Goal: Information Seeking & Learning: Find contact information

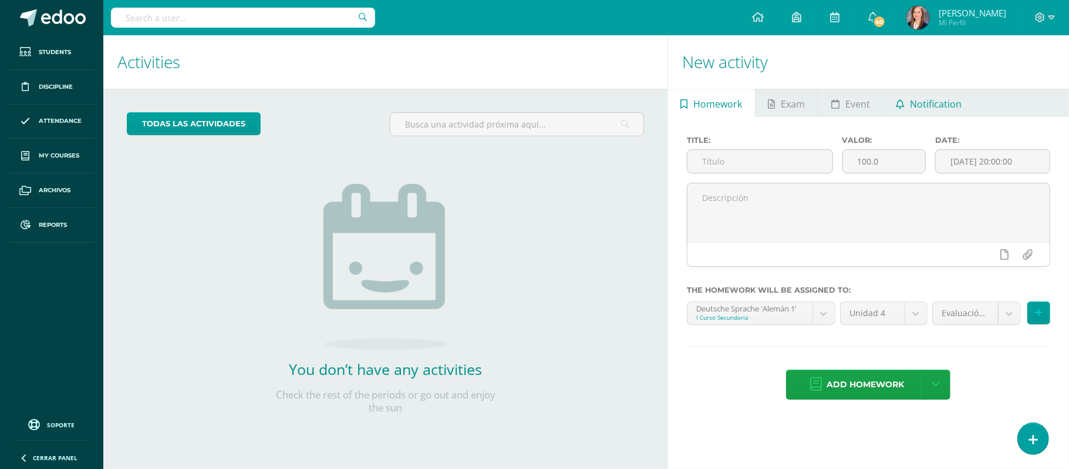
click at [952, 104] on span "Notification" at bounding box center [936, 104] width 52 height 28
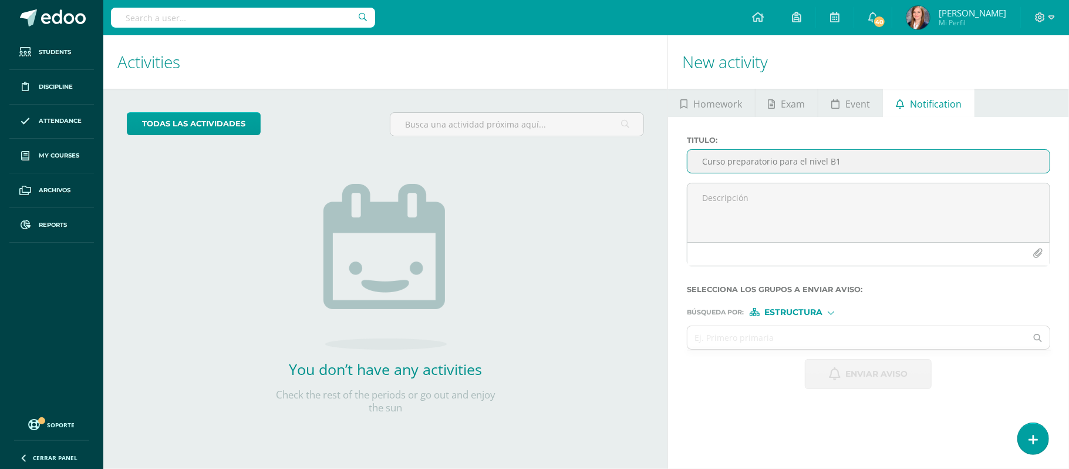
drag, startPoint x: 844, startPoint y: 158, endPoint x: 797, endPoint y: 157, distance: 46.4
click at [797, 157] on input "Curso preparatorio para el nivel B1" at bounding box center [869, 161] width 362 height 23
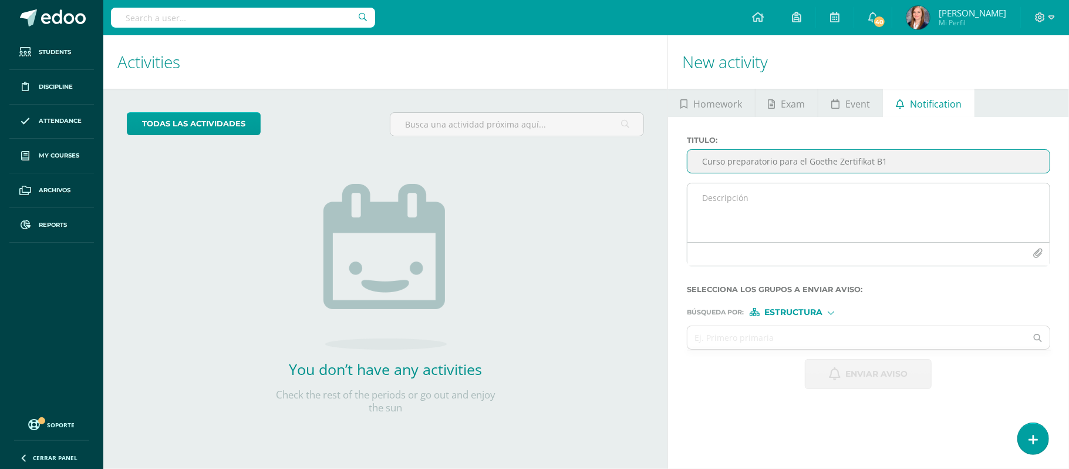
type input "Curso preparatorio para el Goethe Zertifikat B1"
click at [783, 200] on textarea at bounding box center [869, 212] width 362 height 59
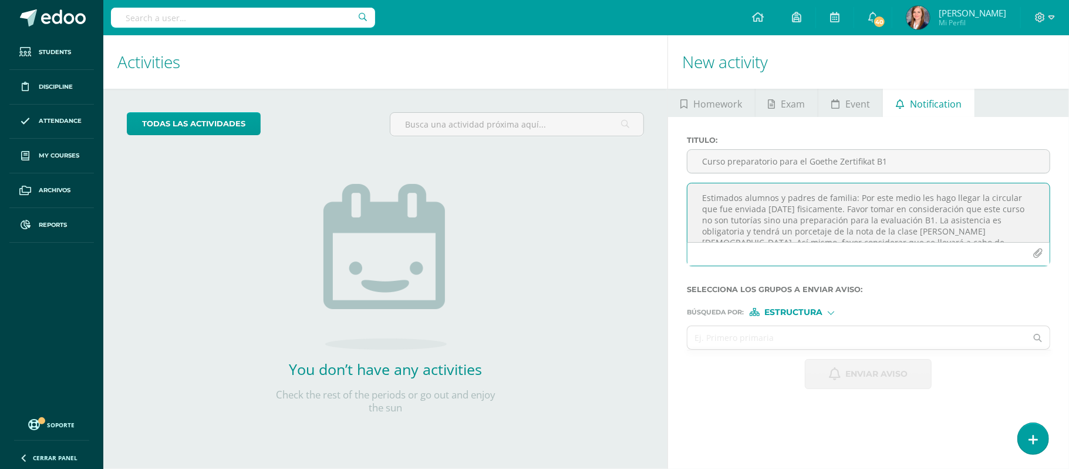
drag, startPoint x: 988, startPoint y: 235, endPoint x: 644, endPoint y: 159, distance: 352.6
click at [644, 159] on div "Activities Activity todas las Actividades You don’t have any activities Check t…" at bounding box center [586, 251] width 975 height 433
paste textarea "Por este medio les hago llegar la circular que fue enviada ayer de forma física…"
click at [703, 219] on textarea "Estimados alumnos y padres de familia: Por este medio les hago llegar la circul…" at bounding box center [869, 212] width 362 height 59
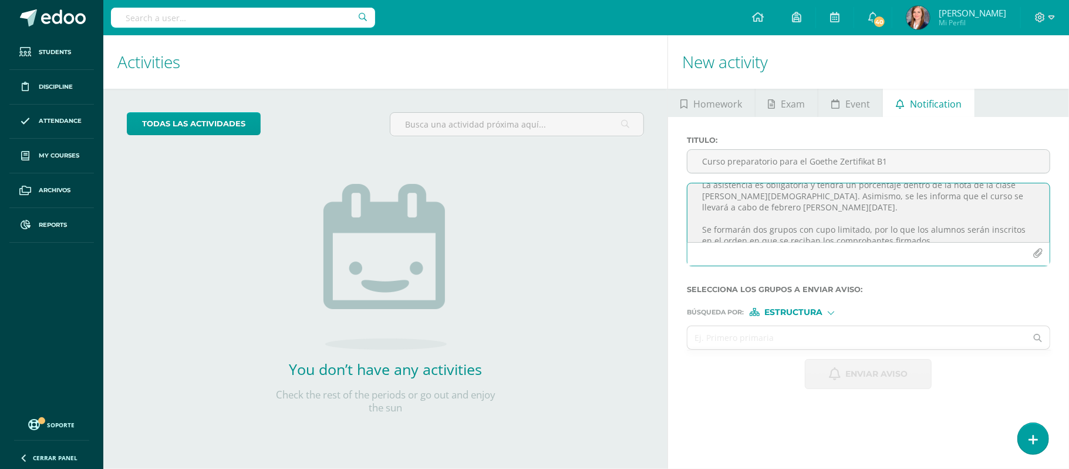
scroll to position [59, 0]
click at [703, 224] on textarea "Estimados alumnos y padres de familia: Por este medio les hago llegar la circul…" at bounding box center [869, 212] width 362 height 59
drag, startPoint x: 921, startPoint y: 202, endPoint x: 875, endPoint y: 203, distance: 46.4
click at [875, 203] on textarea "Estimados alumnos y padres de familia: Por este medio les hago llegar la circul…" at bounding box center [869, 212] width 362 height 59
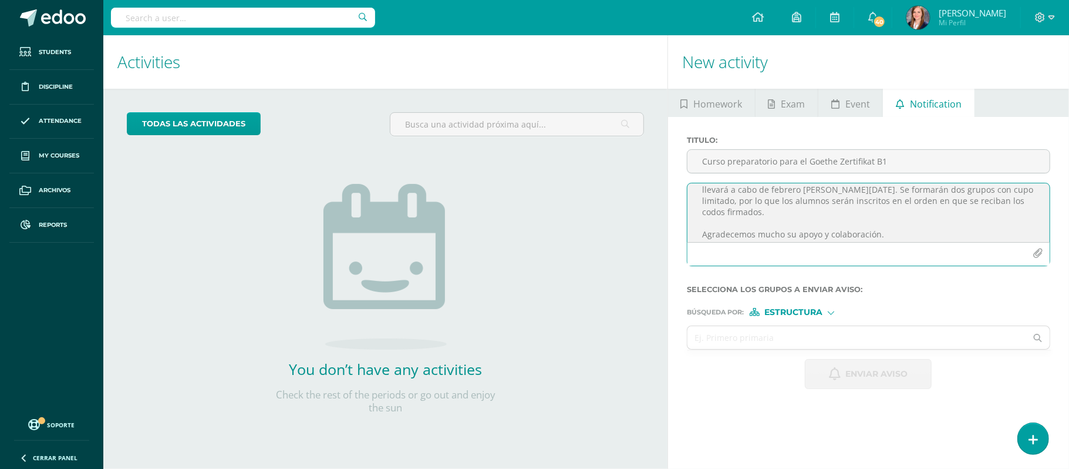
scroll to position [90, 0]
click at [703, 228] on textarea "Estimados alumnos y padres de familia: Por este medio les hago llegar la circul…" at bounding box center [869, 212] width 362 height 59
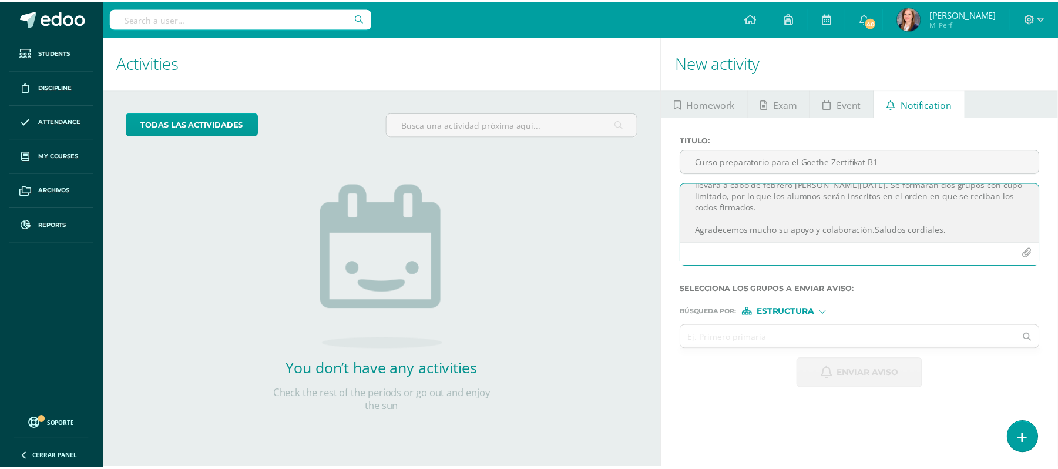
scroll to position [69, 0]
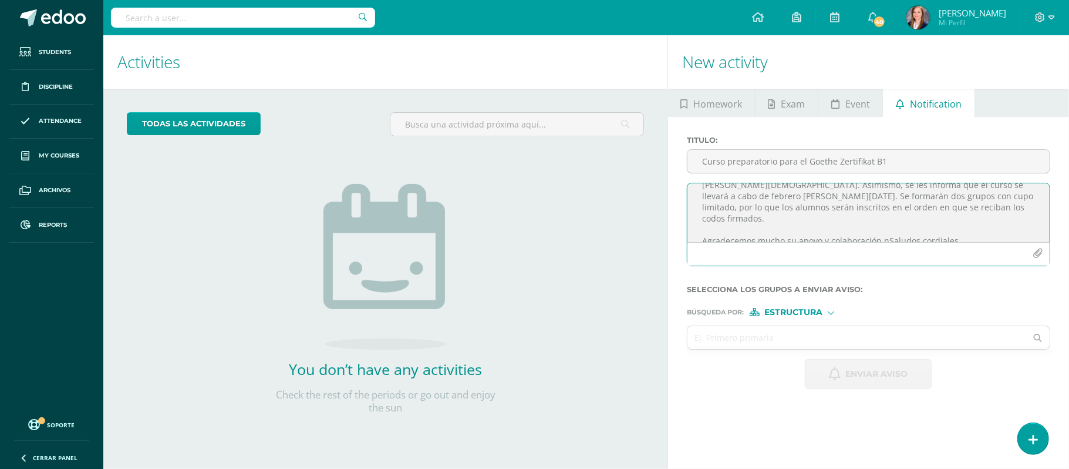
type textarea "Estimados alumnos y padres de familia: Por este medio les hago llegar la circul…"
click at [1036, 254] on icon "button" at bounding box center [1038, 253] width 10 height 10
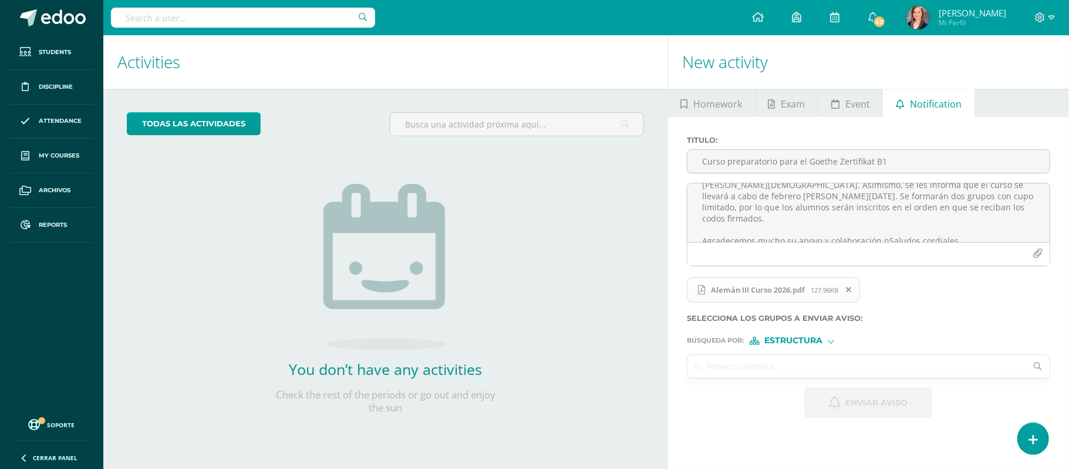
click at [794, 372] on input "text" at bounding box center [857, 366] width 339 height 23
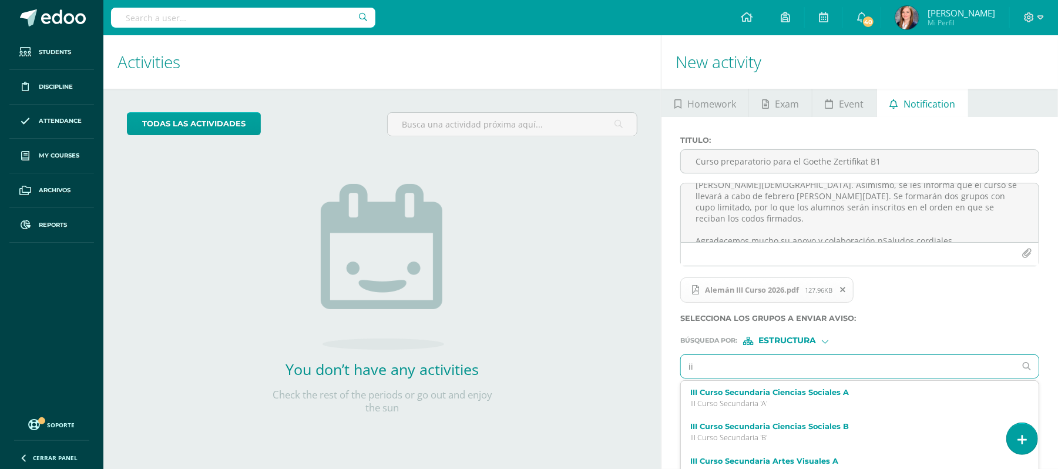
type input "i"
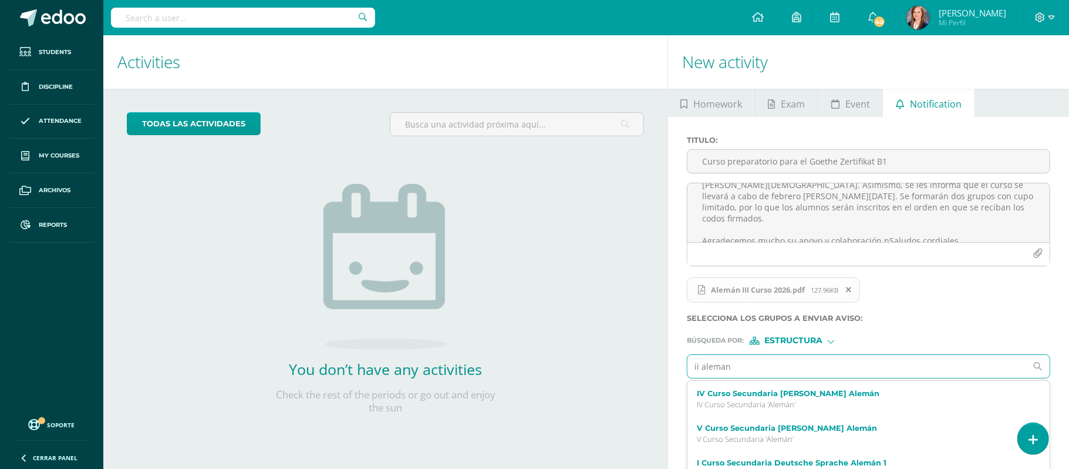
scroll to position [0, 0]
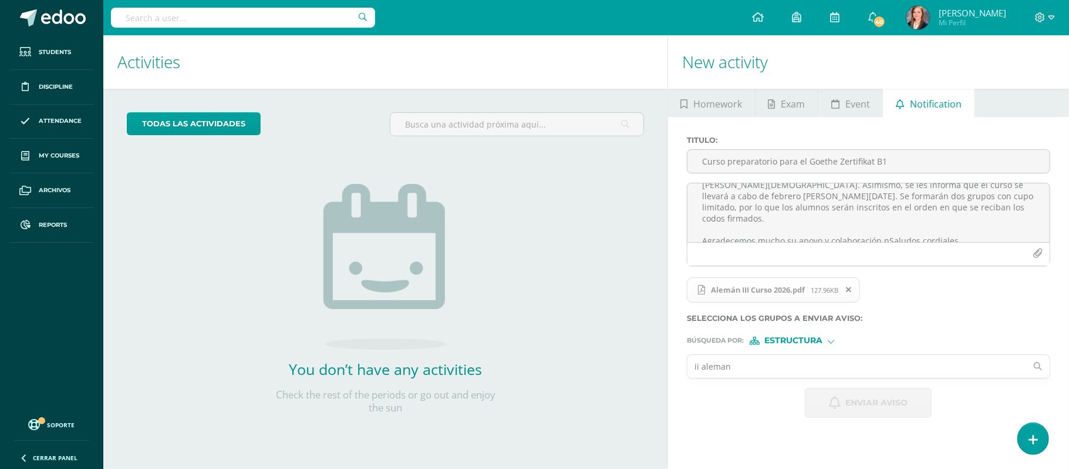
click at [788, 366] on input "ii aleman" at bounding box center [857, 366] width 339 height 23
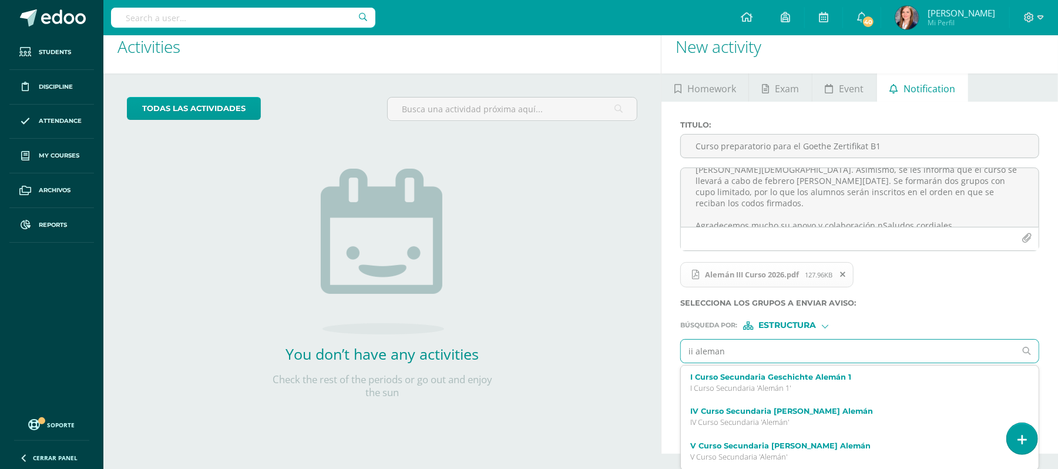
scroll to position [33, 0]
drag, startPoint x: 820, startPoint y: 344, endPoint x: 585, endPoint y: 341, distance: 234.9
click at [585, 341] on div "Activities Activity todas las Actividades You don’t have any activities Check t…" at bounding box center [581, 236] width 964 height 433
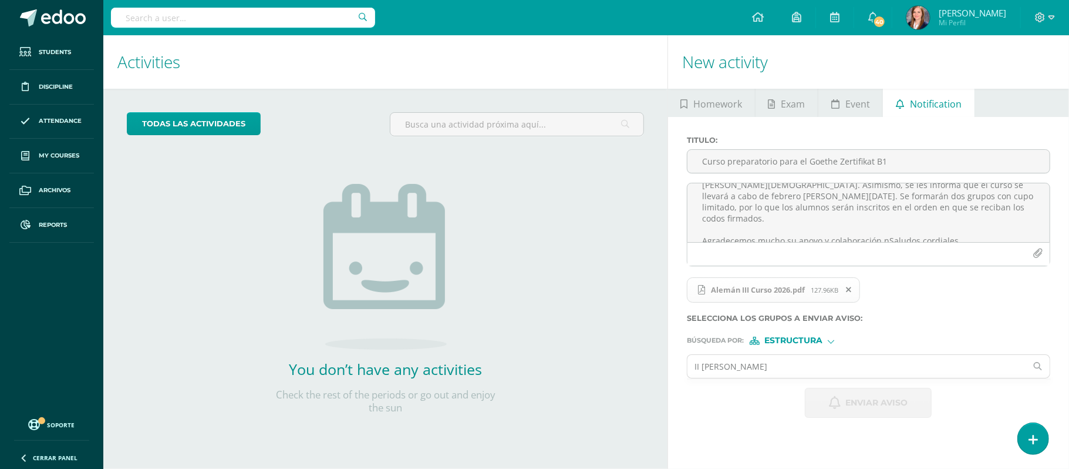
scroll to position [0, 0]
click at [749, 365] on input "II Deutsch" at bounding box center [857, 366] width 339 height 23
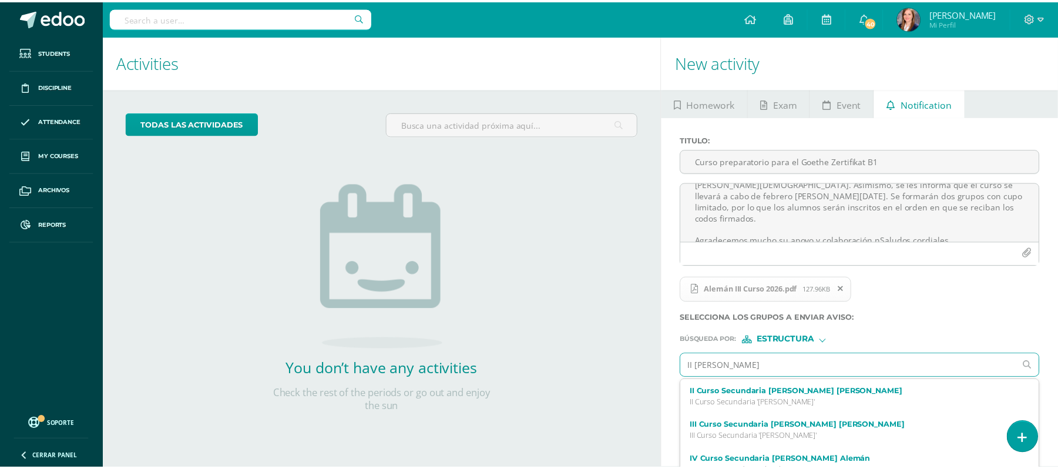
scroll to position [15, 0]
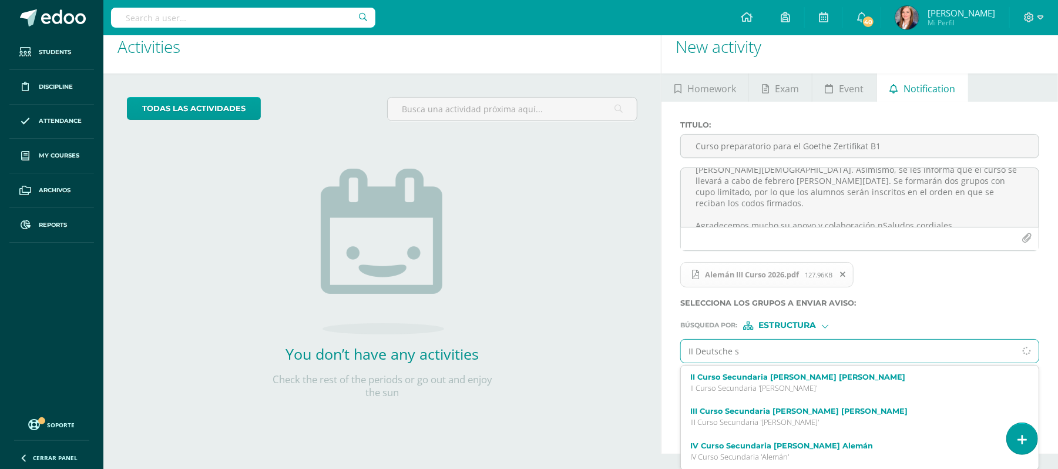
type input "II Deutsche sp"
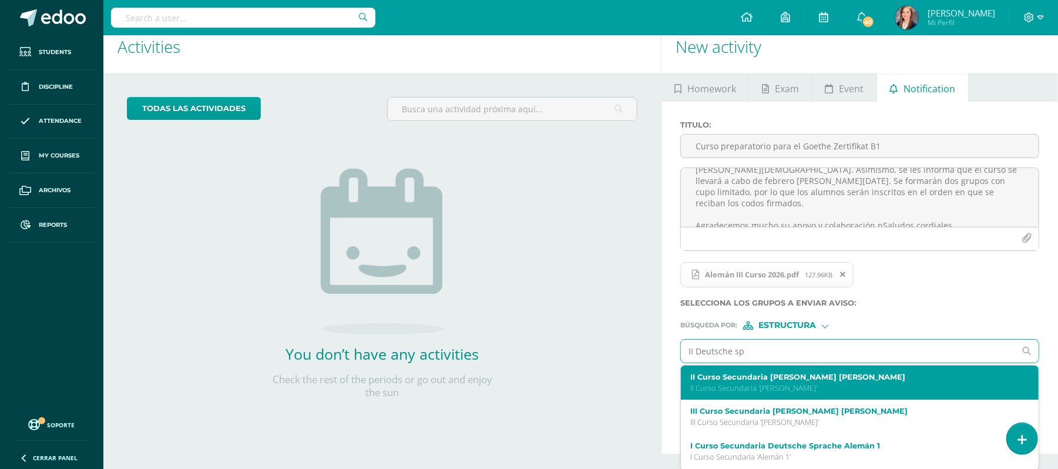
click at [752, 373] on label "II Curso Secundaria Deutsch Deutsch" at bounding box center [852, 376] width 324 height 9
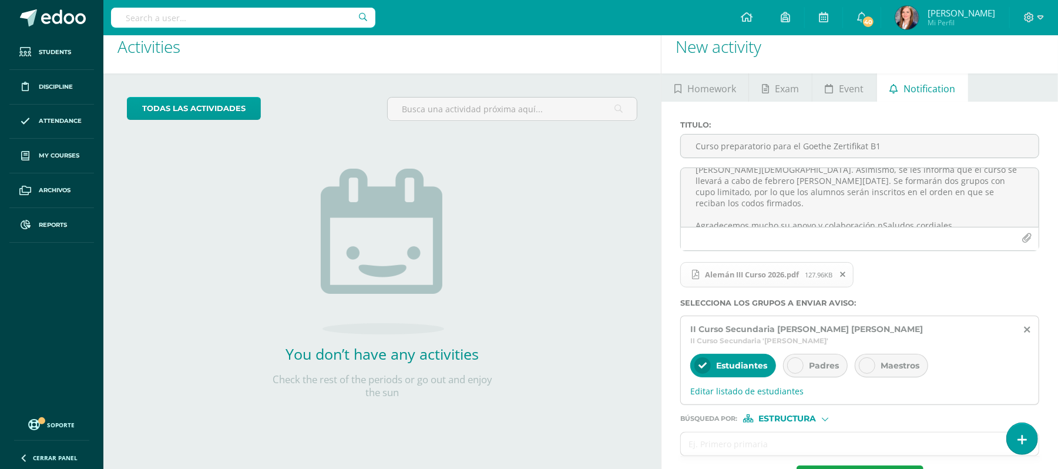
click at [797, 361] on icon at bounding box center [795, 365] width 8 height 8
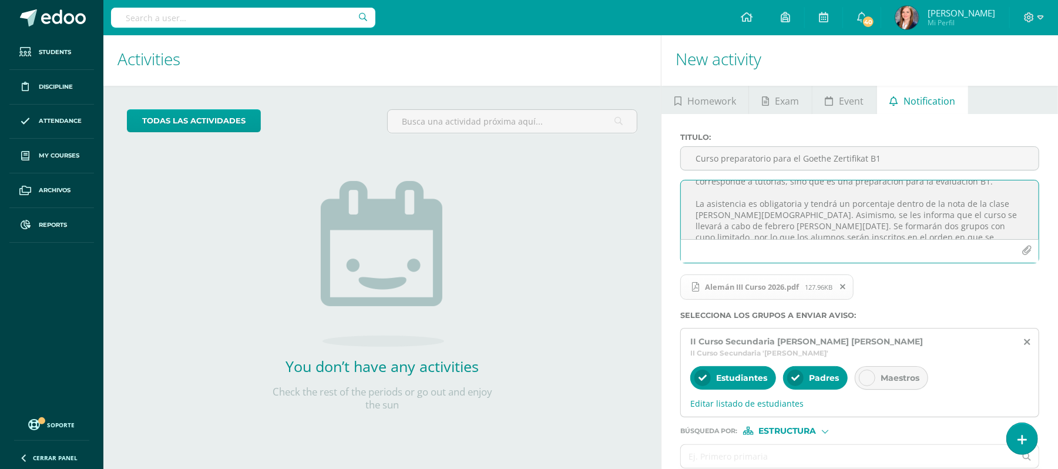
scroll to position [68, 0]
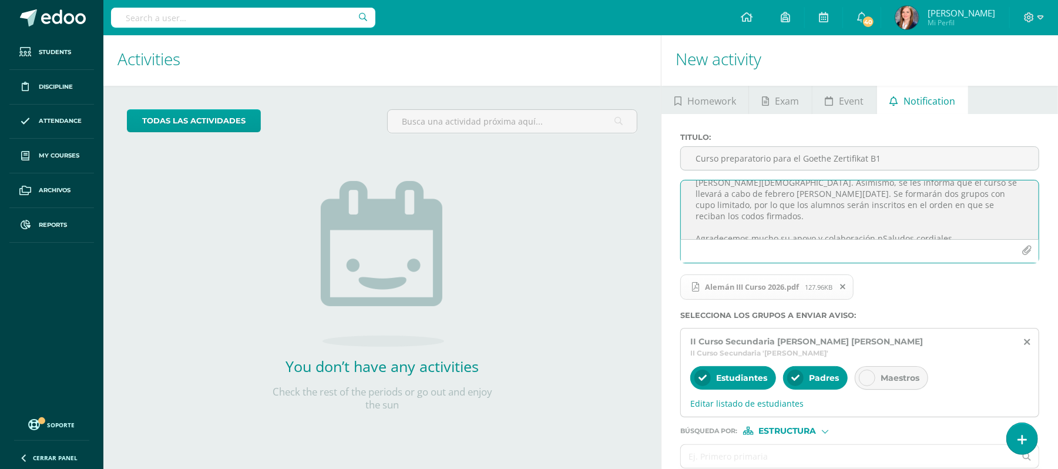
click at [881, 226] on textarea "Estimados alumnos y padres de familia: Por este medio les hago llegar la circul…" at bounding box center [860, 209] width 358 height 59
click at [880, 226] on textarea "Estimados alumnos y padres de familia: Por este medio les hago llegar la circul…" at bounding box center [860, 209] width 358 height 59
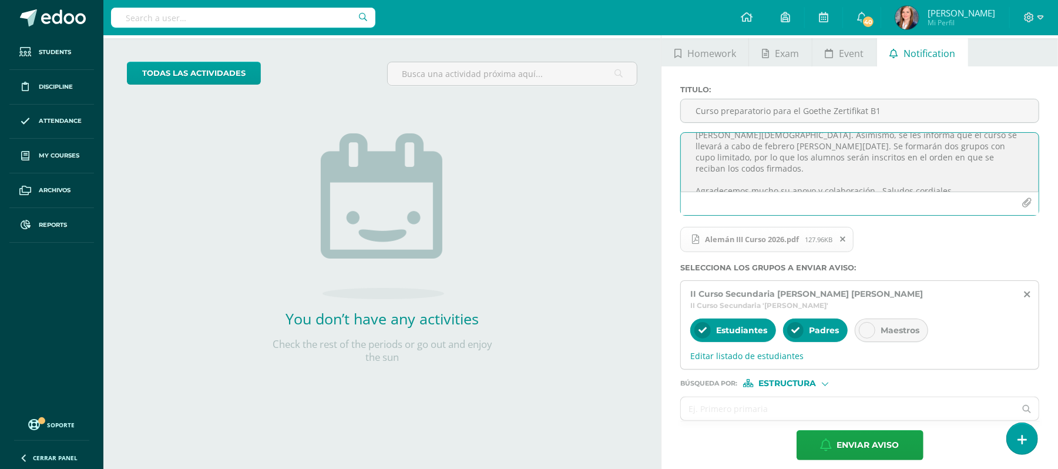
type textarea "Estimados alumnos y padres de familia: Por este medio les hago llegar la circul…"
click at [796, 380] on span "Estructura" at bounding box center [787, 383] width 58 height 6
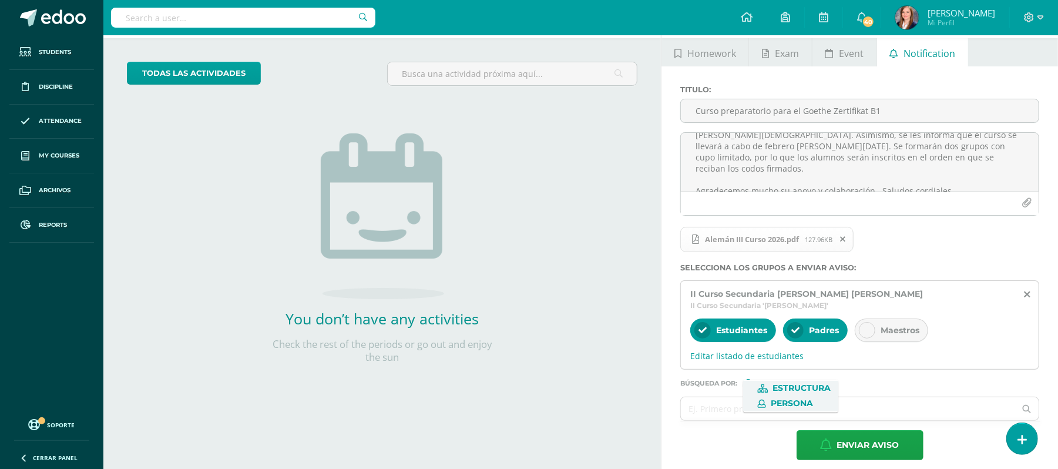
click at [780, 405] on span "Persona" at bounding box center [791, 403] width 42 height 6
click at [780, 404] on input "text" at bounding box center [848, 408] width 334 height 23
type input "maria jose casado"
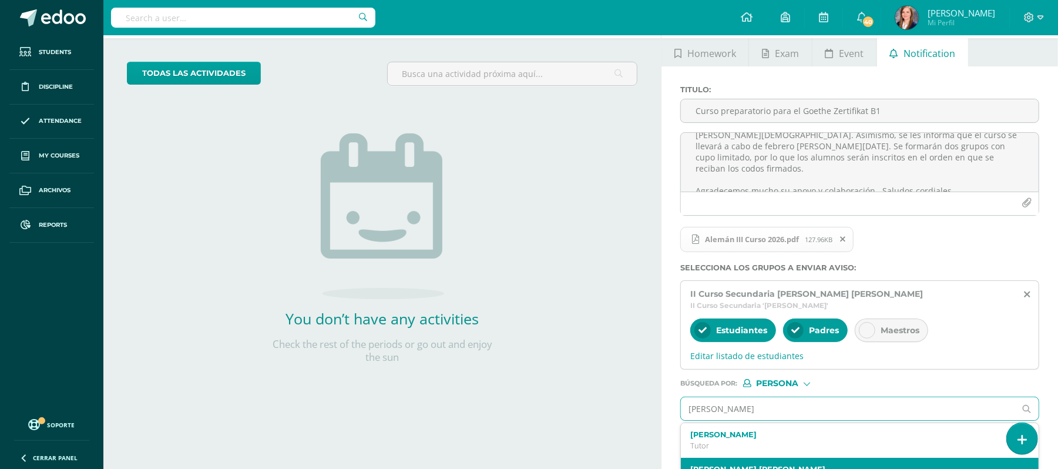
click at [793, 464] on label "Casado Gillet María José" at bounding box center [852, 468] width 324 height 9
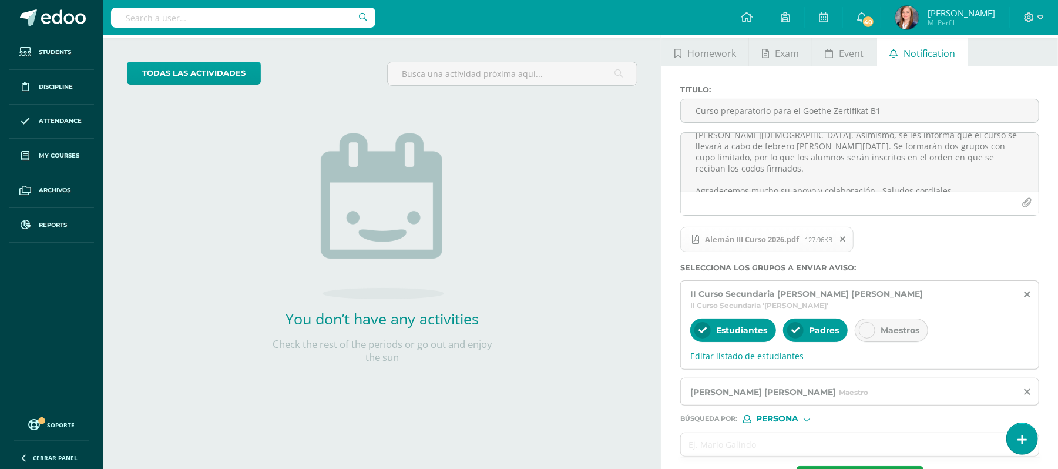
scroll to position [87, 0]
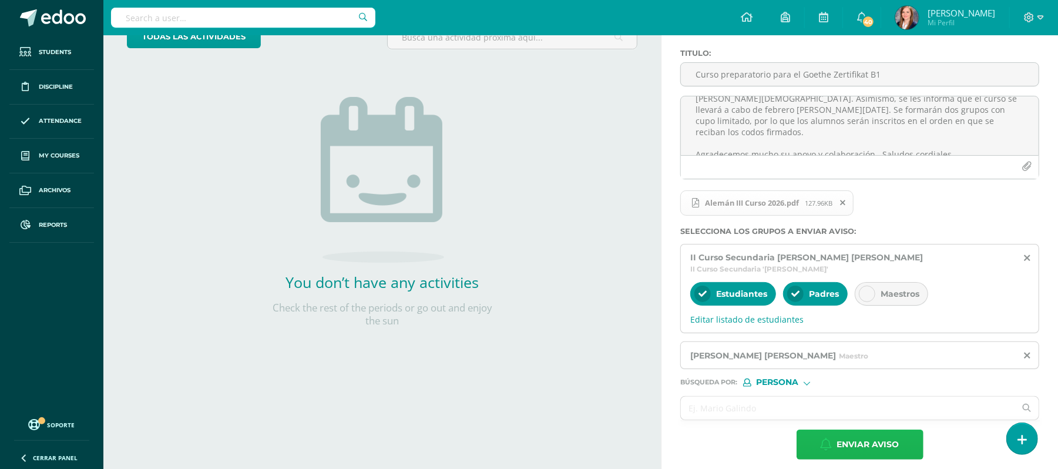
click at [850, 438] on span "Enviar aviso" at bounding box center [868, 444] width 62 height 29
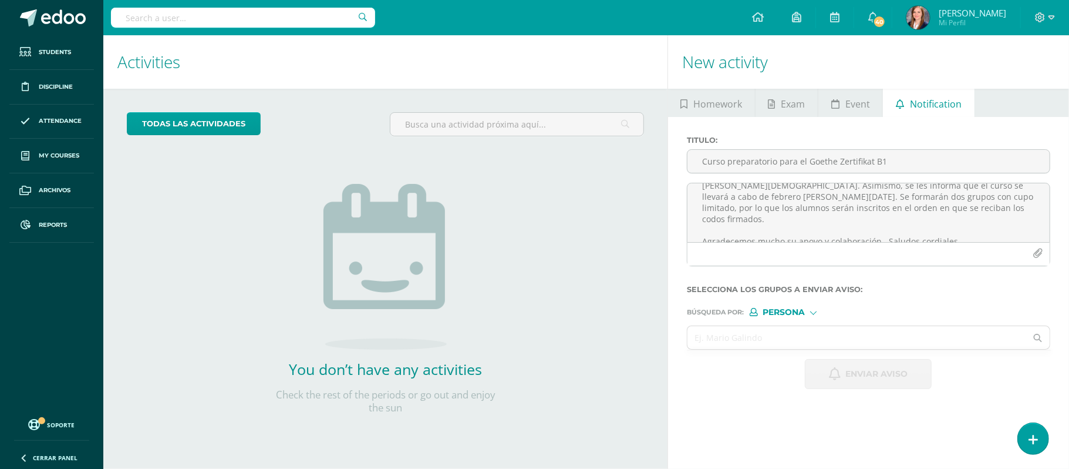
scroll to position [0, 0]
click at [241, 16] on input "text" at bounding box center [243, 18] width 264 height 20
type input "rodrigo quiñonez"
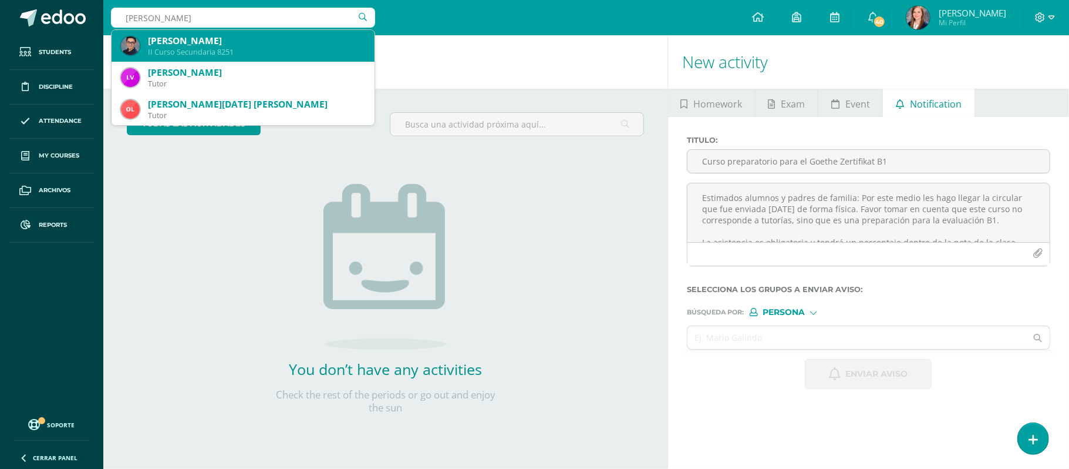
click at [226, 49] on div "II Curso Secundaria 8251" at bounding box center [256, 52] width 217 height 10
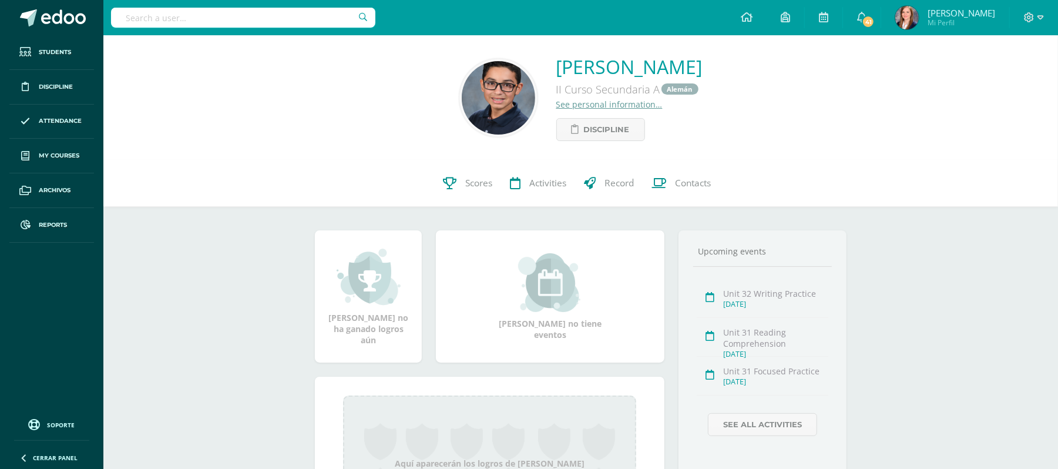
click at [556, 104] on link "See personal information…" at bounding box center [609, 104] width 106 height 11
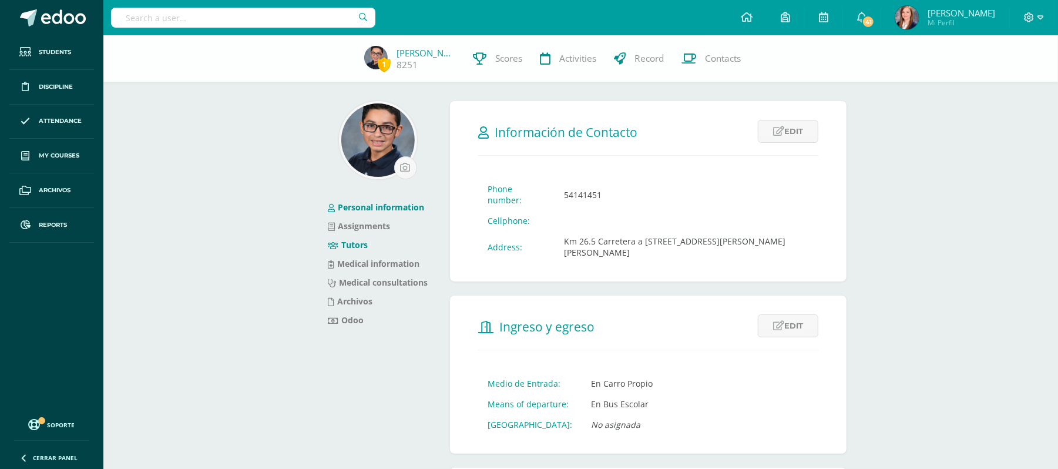
click at [353, 243] on link "Tutors" at bounding box center [348, 244] width 40 height 11
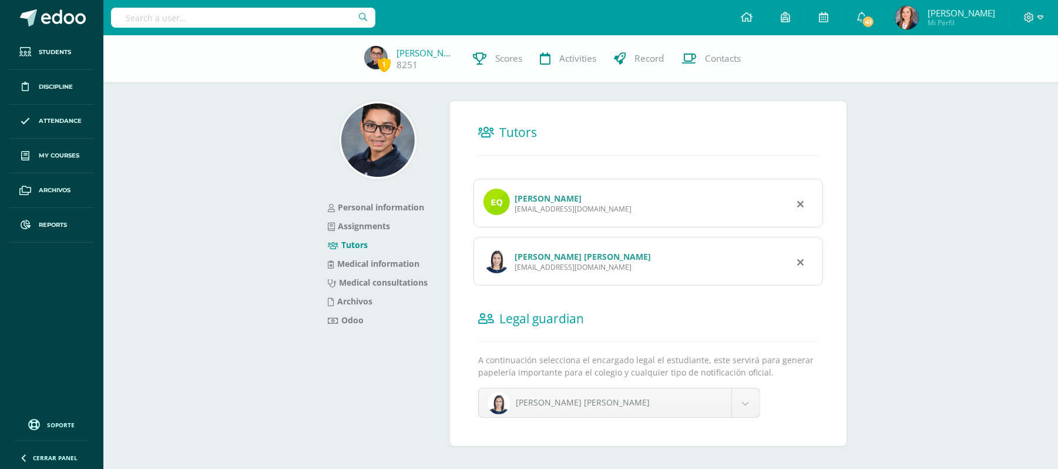
scroll to position [1, 0]
drag, startPoint x: 609, startPoint y: 212, endPoint x: 514, endPoint y: 212, distance: 94.5
click at [514, 212] on div "ervin1808@hotmail.com" at bounding box center [572, 208] width 117 height 10
copy div "ervin1808@hotmail.com"
click at [229, 25] on input "text" at bounding box center [243, 18] width 264 height 20
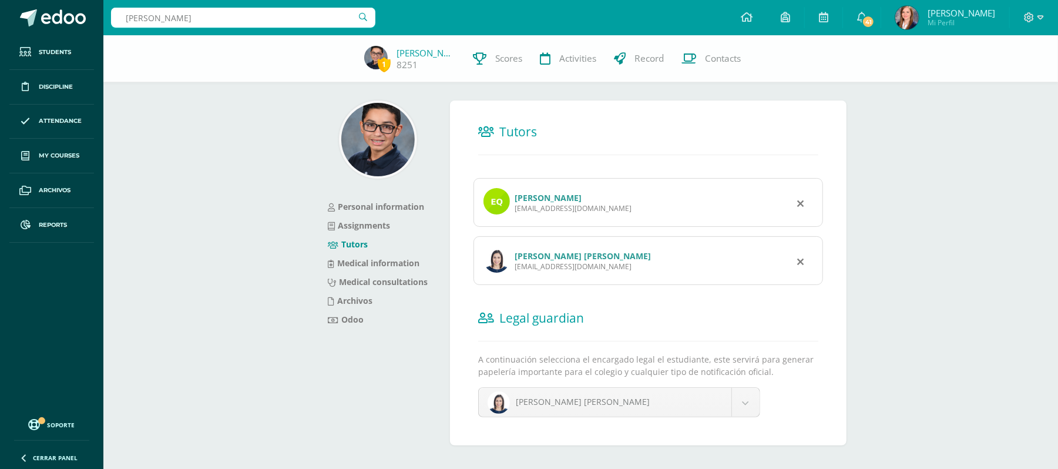
type input "santiago villatoro"
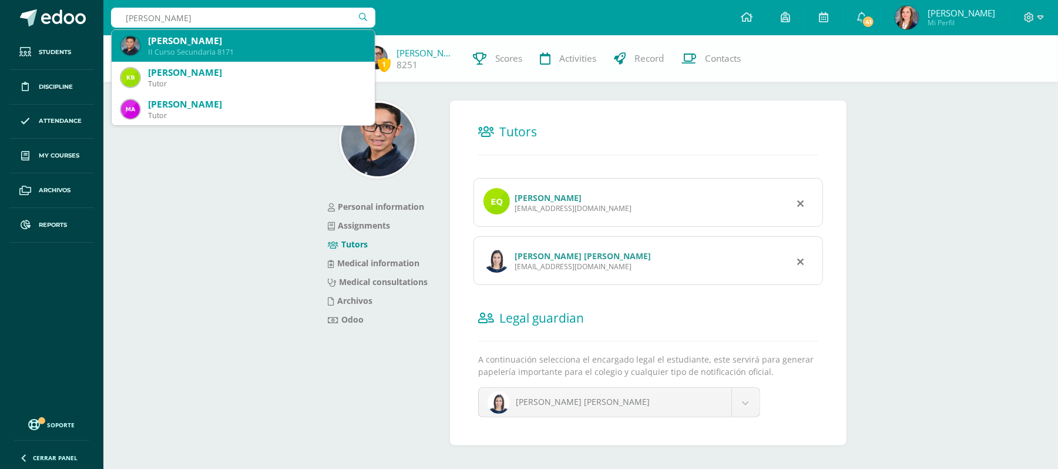
click at [203, 42] on div "Santiago Emilio Villatoro Pérez" at bounding box center [256, 41] width 217 height 12
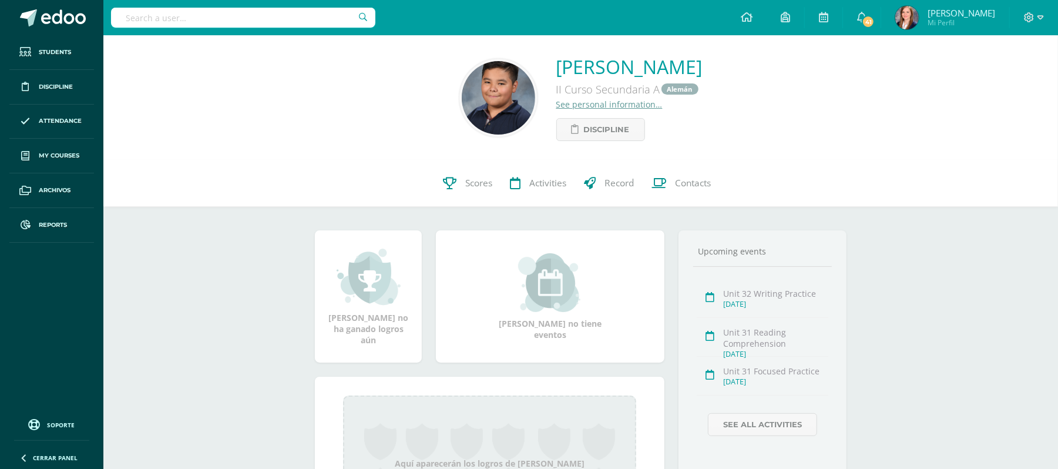
click at [556, 106] on link "See personal information…" at bounding box center [609, 104] width 106 height 11
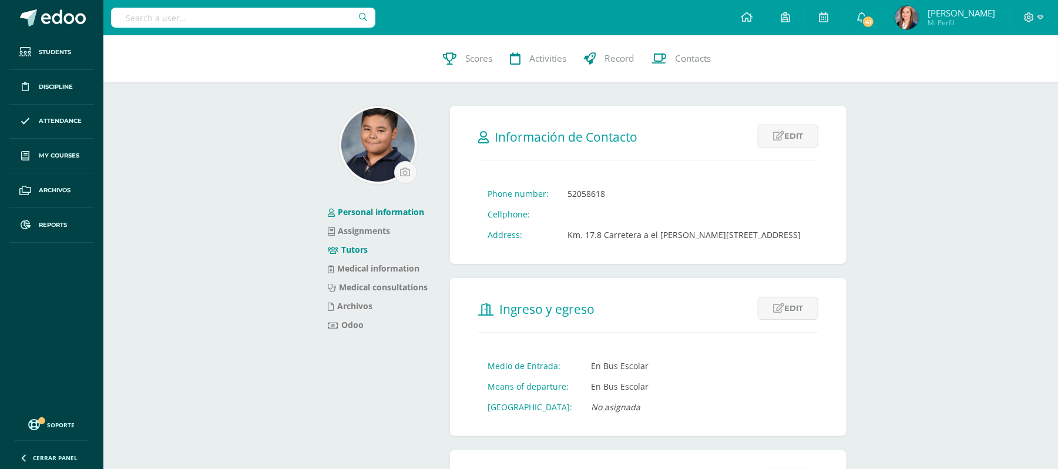
click at [351, 248] on link "Tutors" at bounding box center [348, 249] width 40 height 11
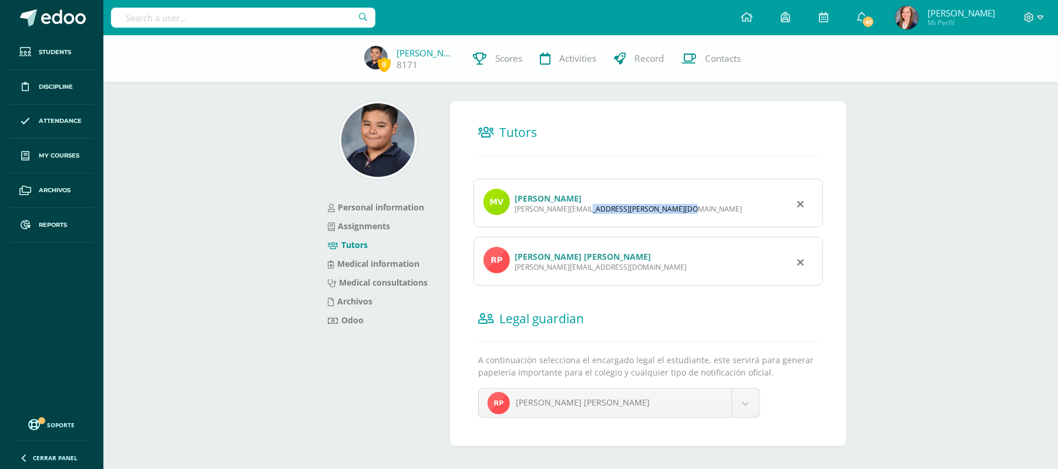
drag, startPoint x: 609, startPoint y: 211, endPoint x: 514, endPoint y: 214, distance: 94.6
click at [514, 214] on div "[PERSON_NAME] García [EMAIL_ADDRESS][PERSON_NAME][DOMAIN_NAME]" at bounding box center [647, 203] width 349 height 49
copy div "[PERSON_NAME][EMAIL_ADDRESS][PERSON_NAME][DOMAIN_NAME]"
drag, startPoint x: 617, startPoint y: 268, endPoint x: 516, endPoint y: 278, distance: 101.6
click at [516, 278] on div "[PERSON_NAME] Martínez De Villatoro [EMAIL_ADDRESS][DOMAIN_NAME]" at bounding box center [647, 261] width 349 height 49
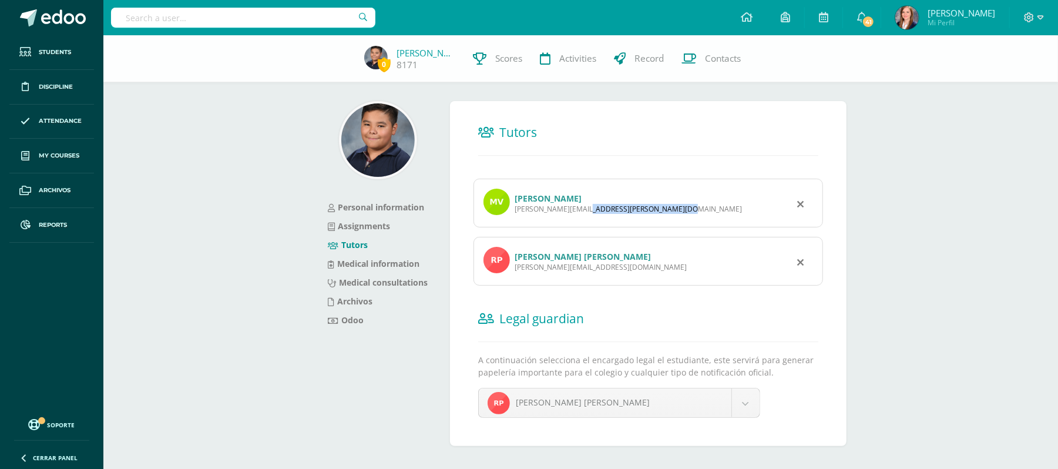
copy div "[PERSON_NAME][EMAIL_ADDRESS][DOMAIN_NAME]"
